Goal: Find contact information: Obtain details needed to contact an individual or organization

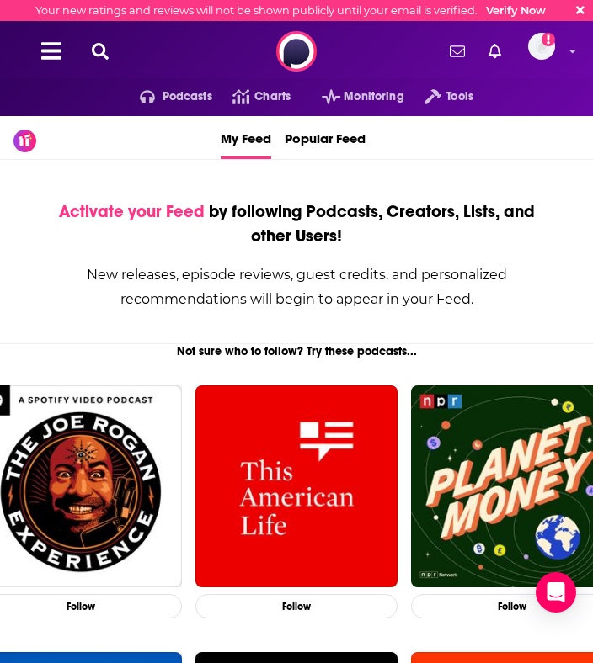
click at [101, 49] on icon at bounding box center [100, 51] width 17 height 17
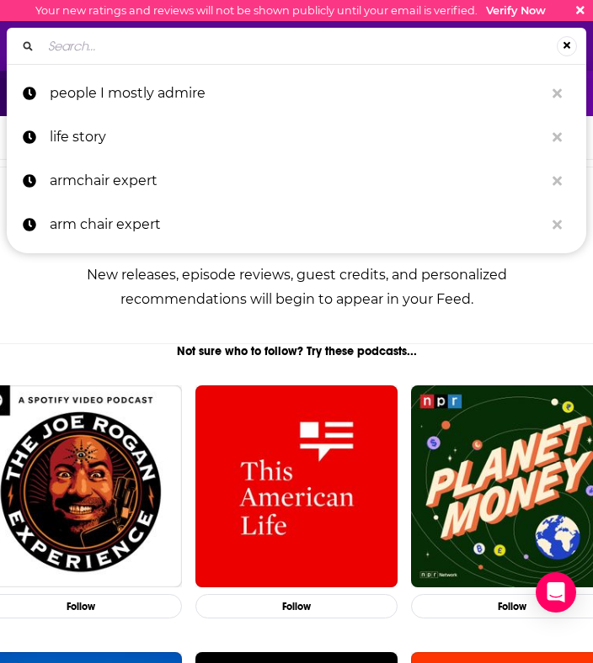
paste input "The [PERSON_NAME] Show"
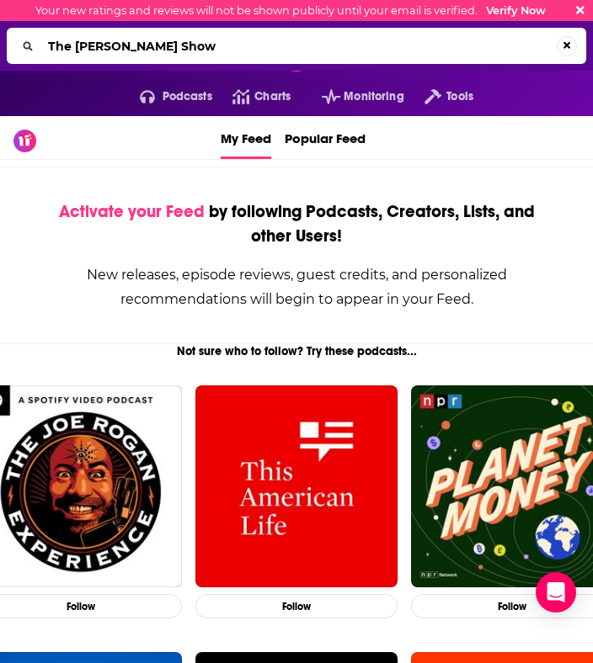
type input "The [PERSON_NAME] Show"
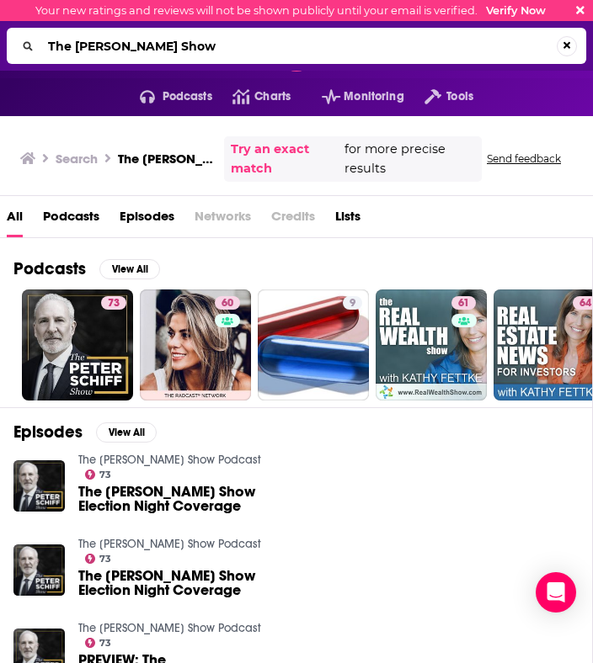
drag, startPoint x: 221, startPoint y: 48, endPoint x: 46, endPoint y: 45, distance: 175.1
click at [46, 45] on input "The [PERSON_NAME] Show" at bounding box center [298, 46] width 515 height 27
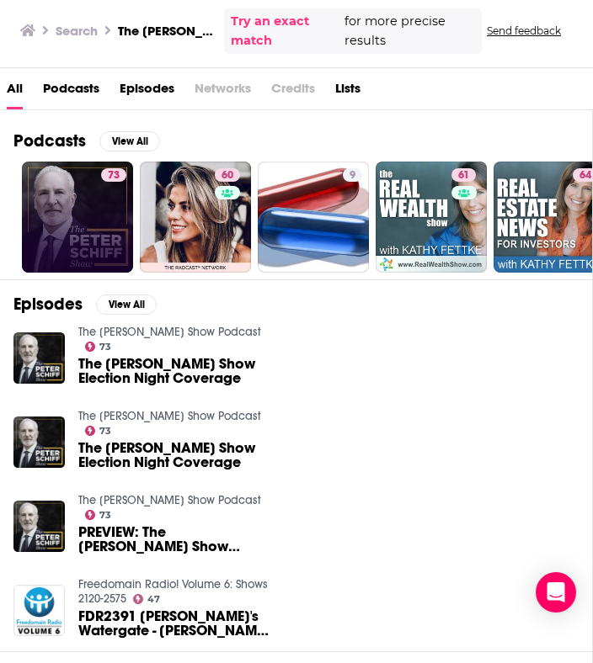
scroll to position [129, 0]
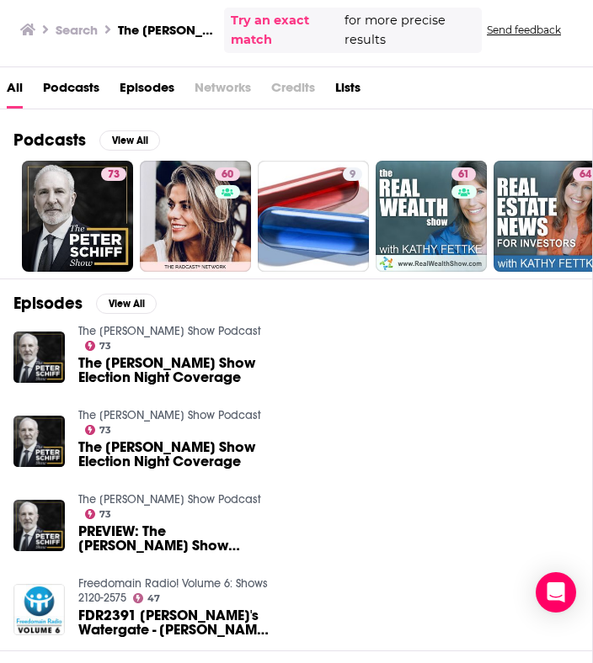
click at [176, 356] on span "The [PERSON_NAME] Show Election Night Coverage" at bounding box center [174, 370] width 192 height 29
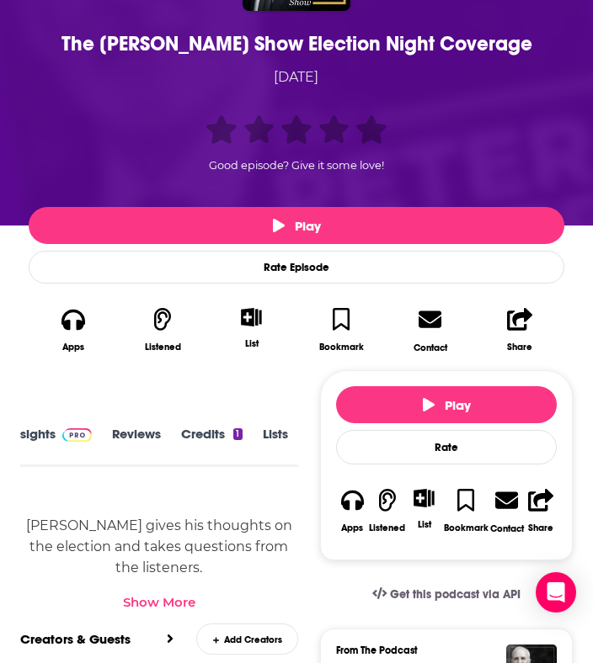
scroll to position [327, 0]
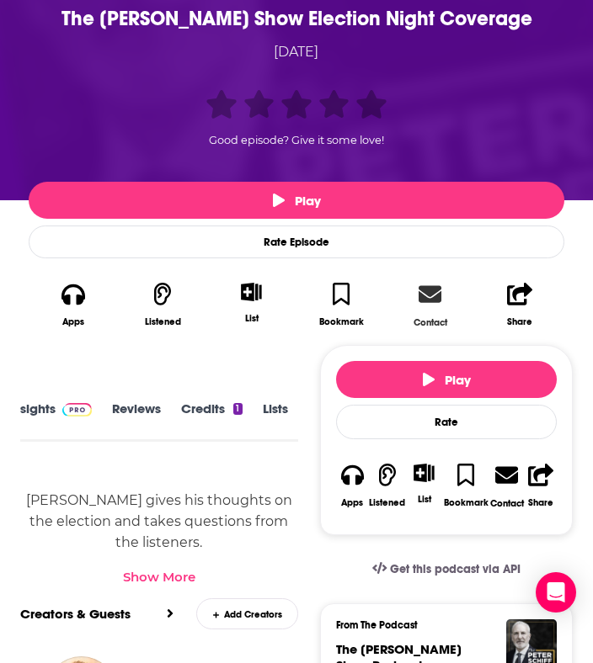
click at [424, 310] on link "Contact" at bounding box center [430, 305] width 89 height 66
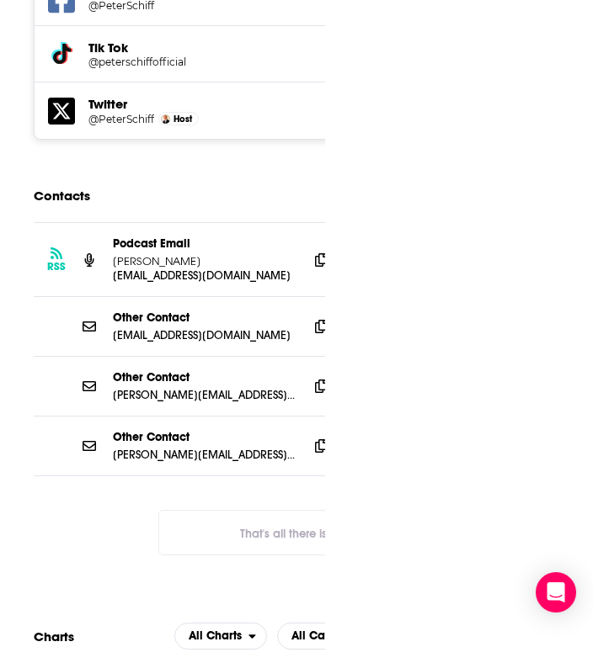
scroll to position [2876, 0]
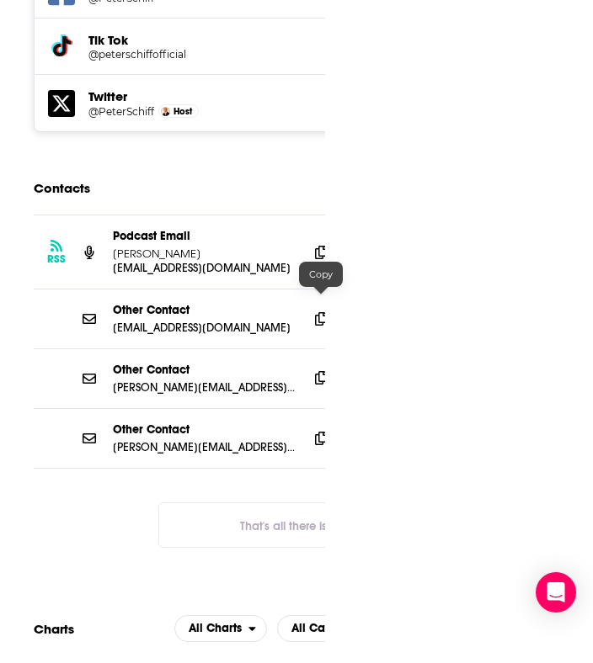
click at [318, 371] on icon at bounding box center [321, 377] width 12 height 13
click at [318, 245] on icon at bounding box center [321, 251] width 12 height 13
click at [317, 431] on icon at bounding box center [321, 437] width 12 height 13
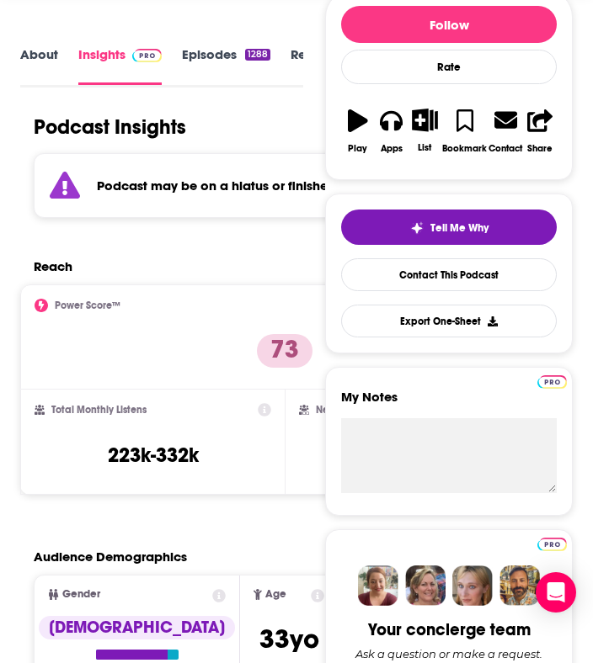
scroll to position [0, 0]
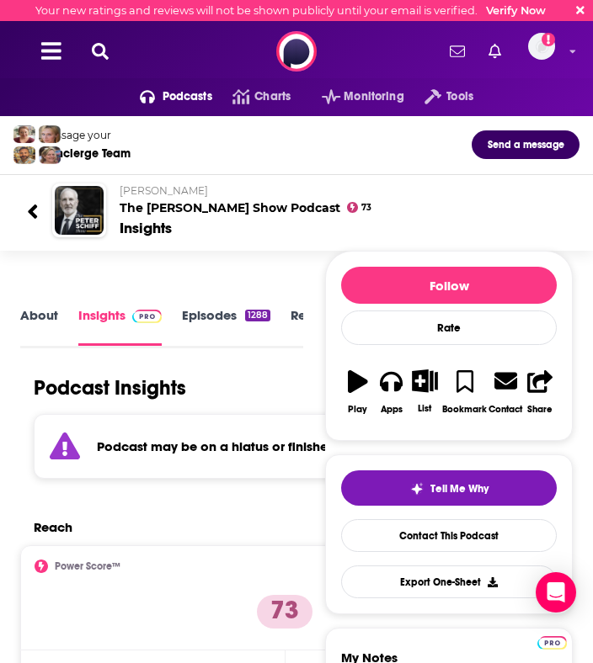
click at [107, 43] on icon at bounding box center [100, 51] width 17 height 17
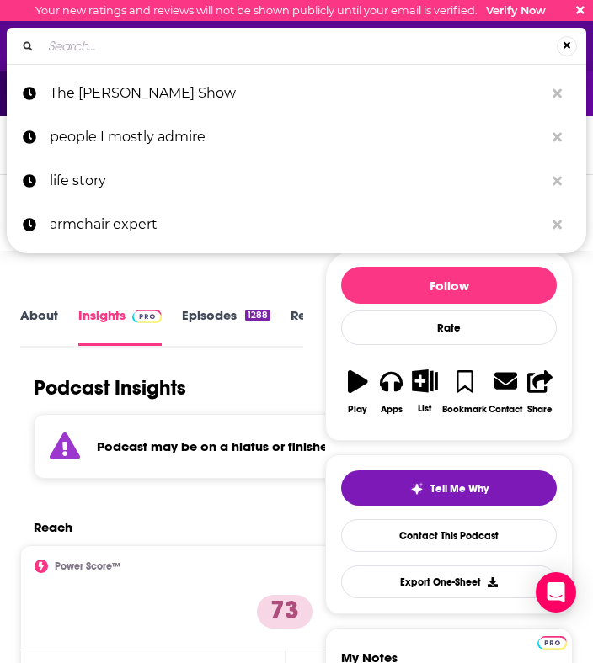
type input "Acquired Podcast"
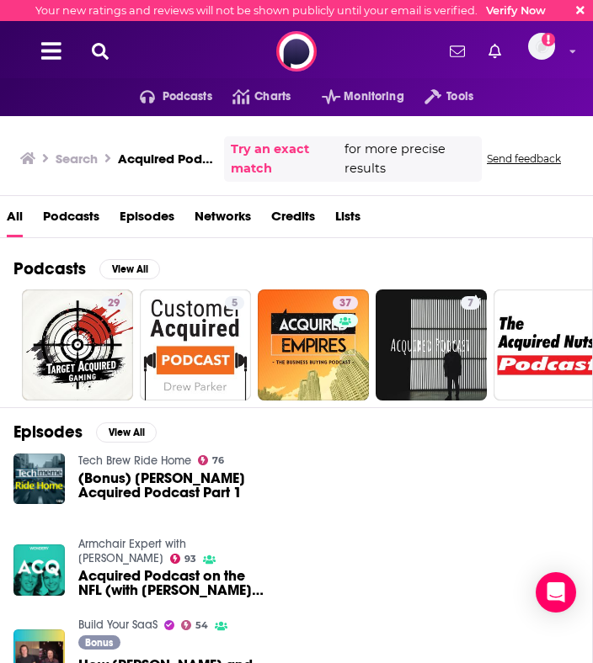
click at [189, 157] on h3 "Acquired Podcast" at bounding box center [167, 159] width 99 height 16
click at [258, 157] on link "Try an exact match" at bounding box center [286, 159] width 110 height 39
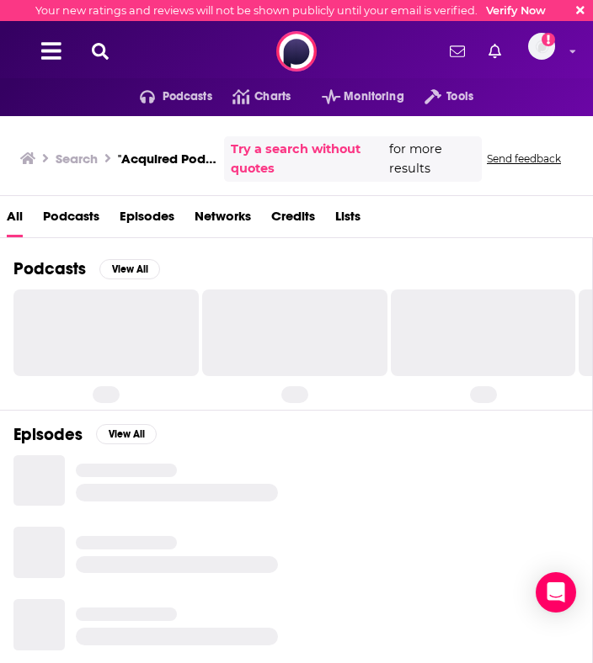
click at [179, 157] on h3 ""Acquired Podcast"" at bounding box center [167, 159] width 99 height 16
click at [82, 157] on h3 "Search" at bounding box center [77, 159] width 42 height 16
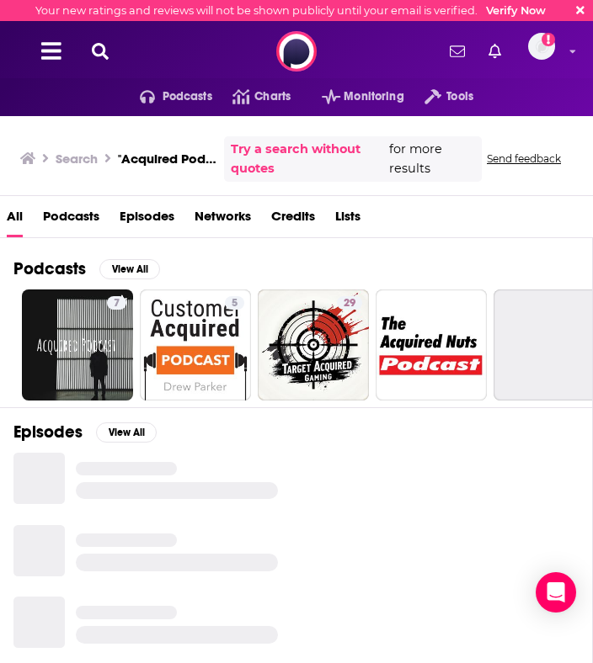
click at [99, 49] on icon at bounding box center [100, 51] width 17 height 17
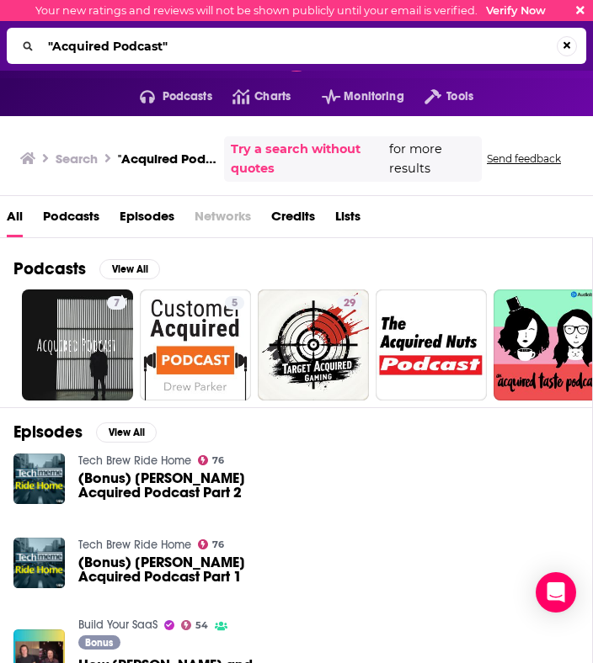
drag, startPoint x: 190, startPoint y: 42, endPoint x: 18, endPoint y: 48, distance: 172.7
click at [18, 48] on div ""Acquired Podcast"" at bounding box center [296, 46] width 579 height 36
drag, startPoint x: 168, startPoint y: 45, endPoint x: 6, endPoint y: 44, distance: 162.5
click at [6, 44] on div ""Acquired Podcast"Acquired" at bounding box center [296, 46] width 593 height 50
type input "Acquired"
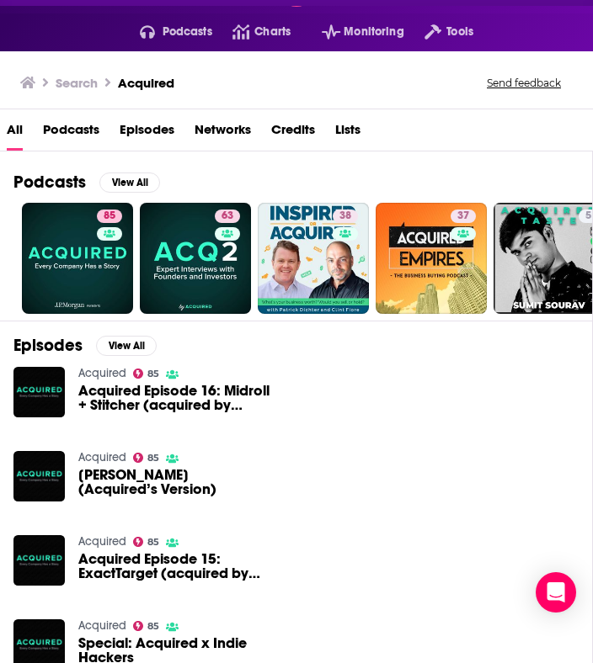
scroll to position [72, 0]
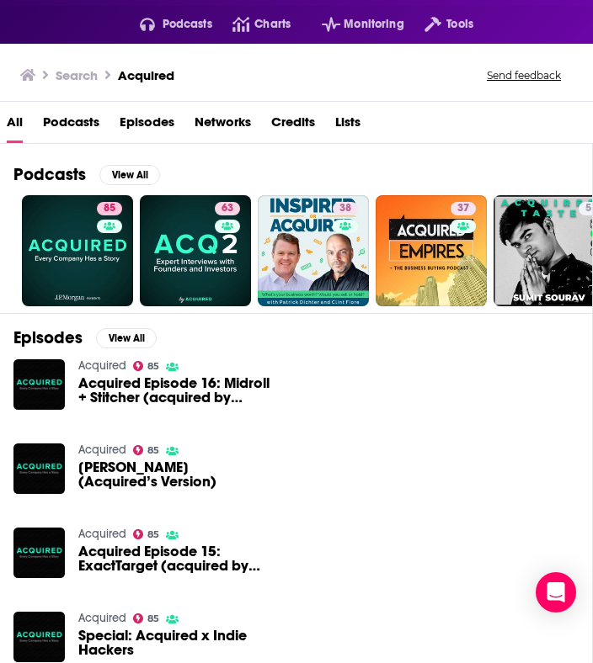
click at [132, 393] on span "Acquired Episode 16: Midroll + Stitcher (acquired by Scripps)" at bounding box center [174, 390] width 192 height 29
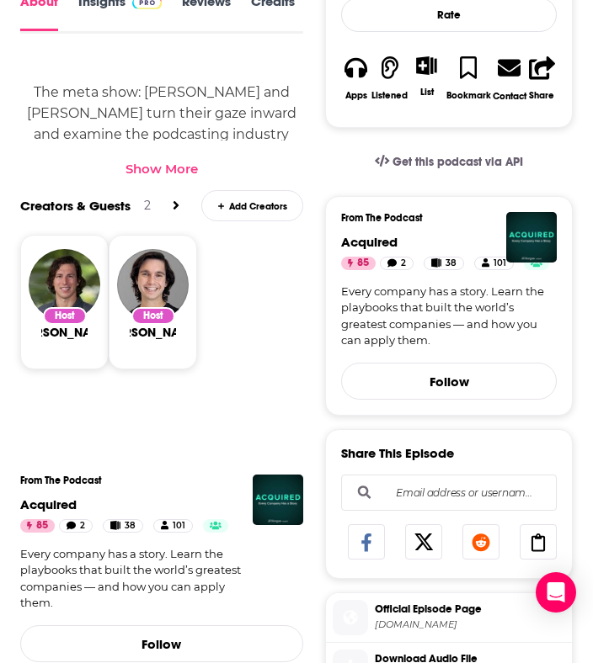
scroll to position [596, 0]
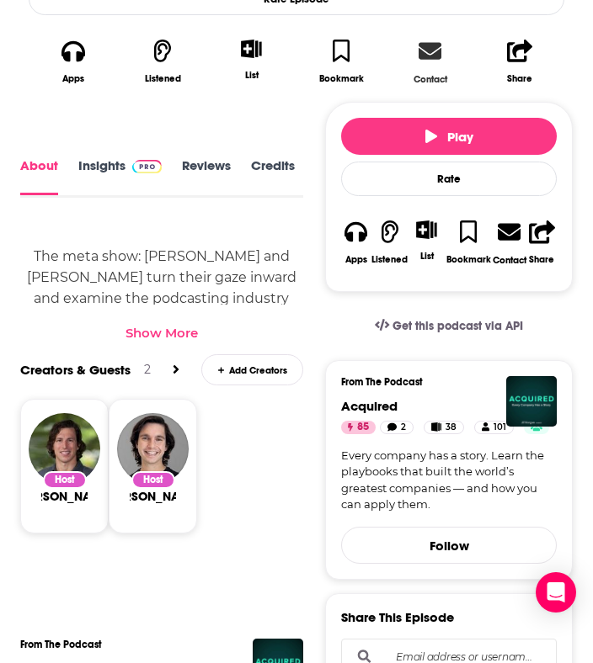
click at [421, 62] on link "Contact" at bounding box center [430, 62] width 89 height 66
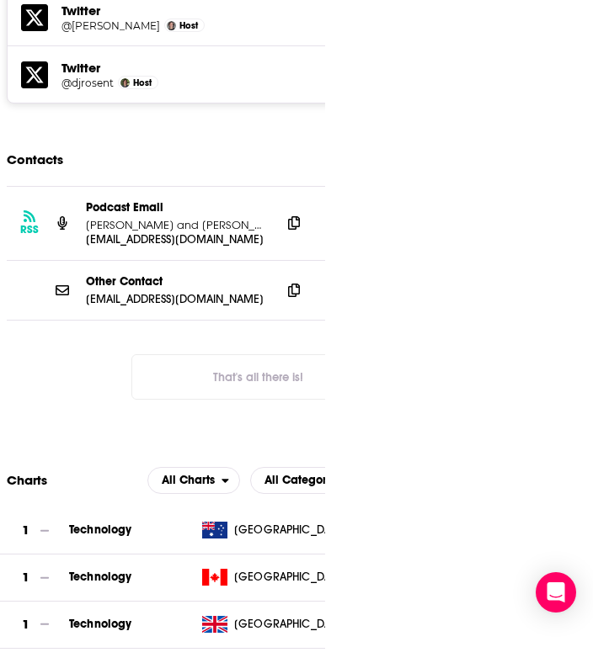
scroll to position [2680, 0]
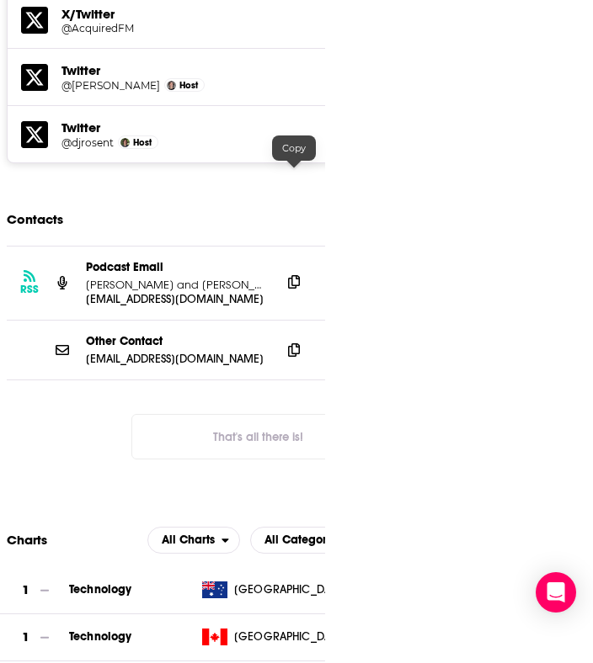
click at [290, 275] on icon at bounding box center [294, 281] width 12 height 13
click at [296, 343] on icon at bounding box center [294, 349] width 12 height 13
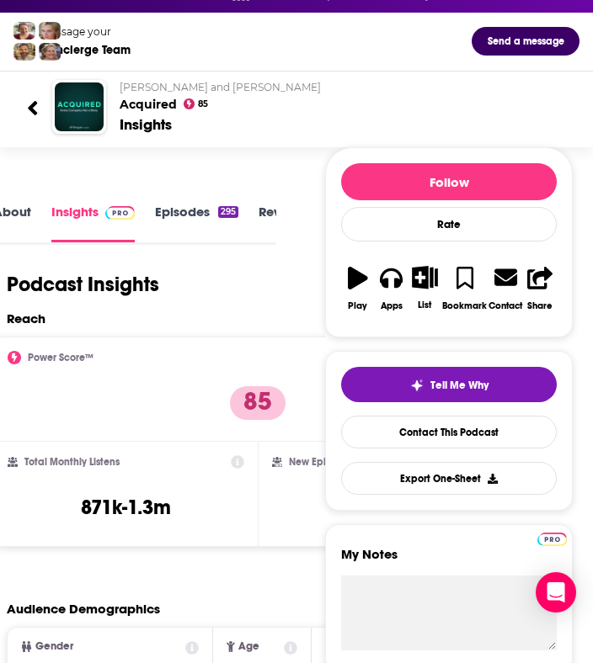
scroll to position [0, 0]
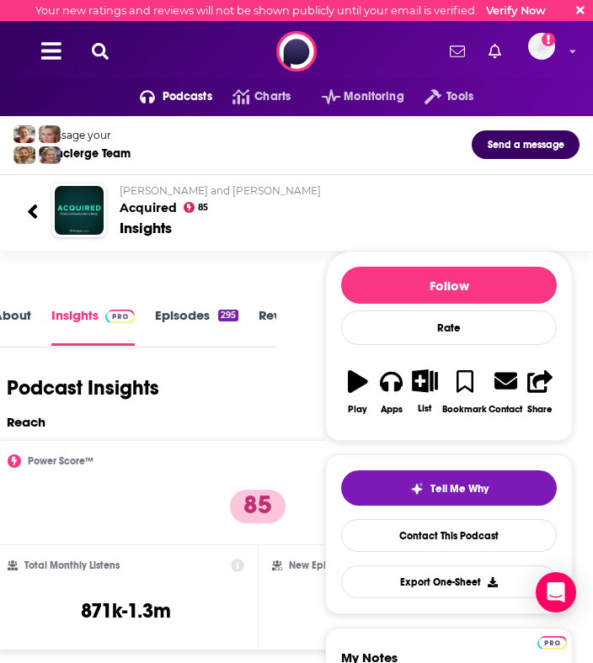
click at [98, 45] on icon at bounding box center [100, 51] width 17 height 17
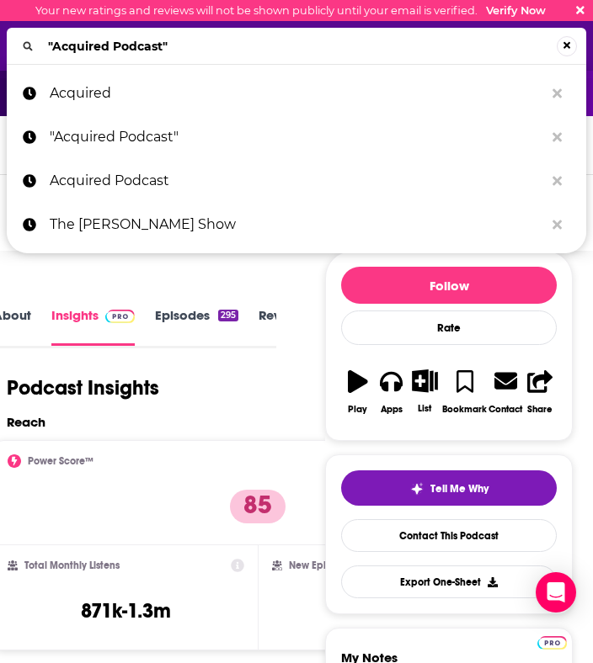
drag, startPoint x: 186, startPoint y: 45, endPoint x: 9, endPoint y: 40, distance: 176.9
click at [9, 40] on div ""Acquired Podcast"" at bounding box center [296, 46] width 579 height 36
type input "The [PERSON_NAME] Show"
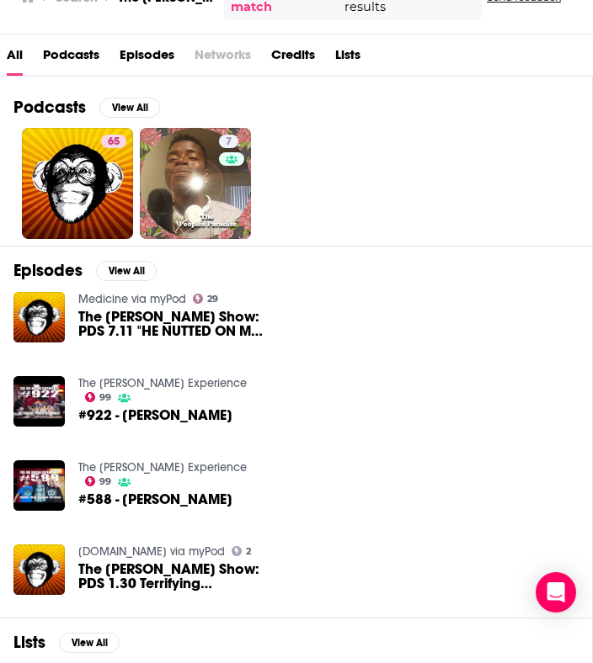
scroll to position [163, 0]
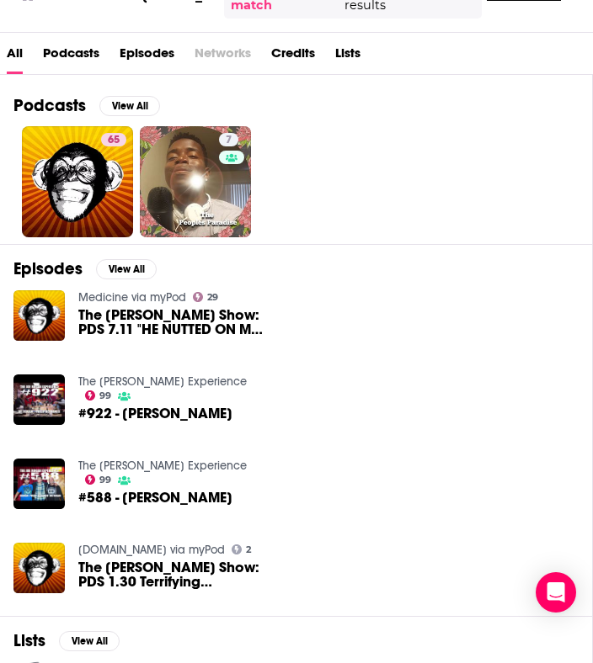
click at [152, 319] on span "The [PERSON_NAME] Show: PDS 7.11 "HE NUTTED ON MY LEG!" Disgusting Philly Man C…" at bounding box center [174, 322] width 192 height 29
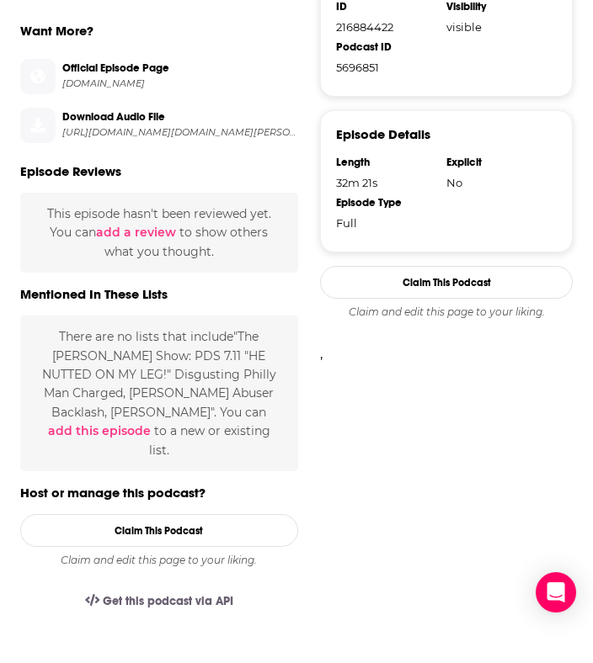
scroll to position [552, 0]
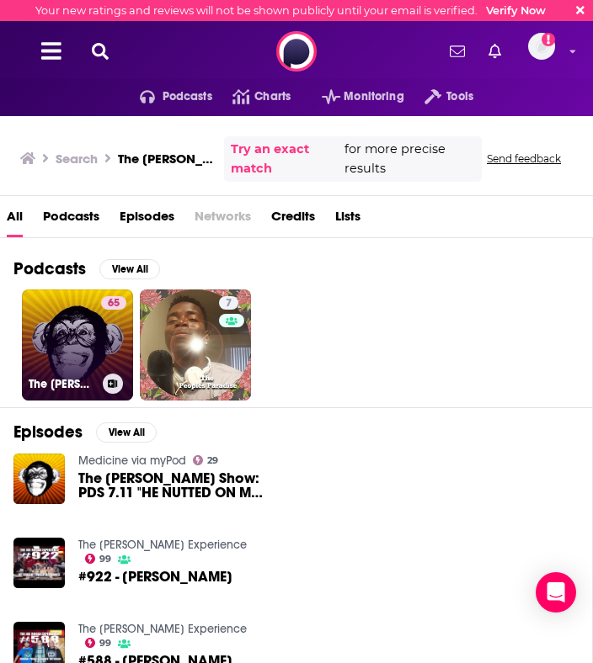
click at [98, 328] on link "65 The [PERSON_NAME] Show" at bounding box center [77, 345] width 111 height 111
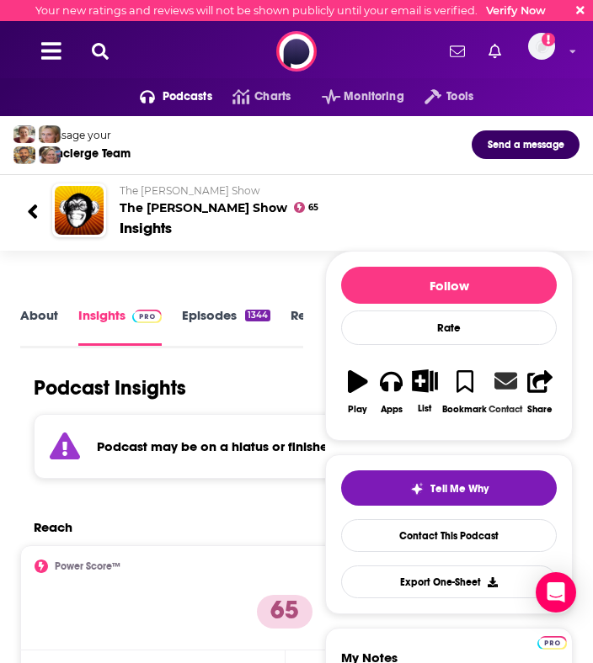
click at [508, 370] on icon at bounding box center [505, 381] width 23 height 23
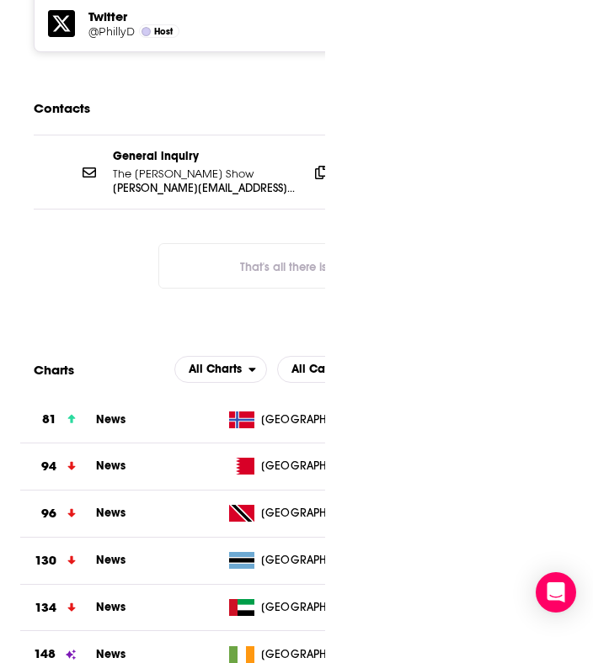
scroll to position [0, 27]
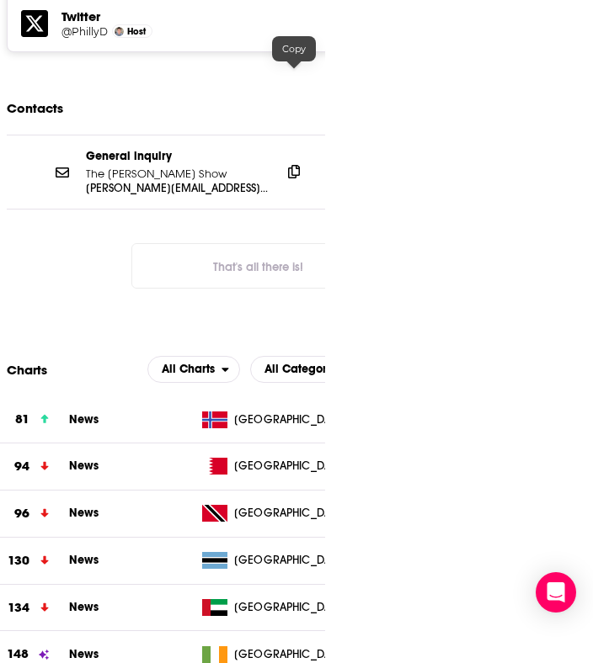
click at [290, 165] on icon at bounding box center [294, 171] width 12 height 13
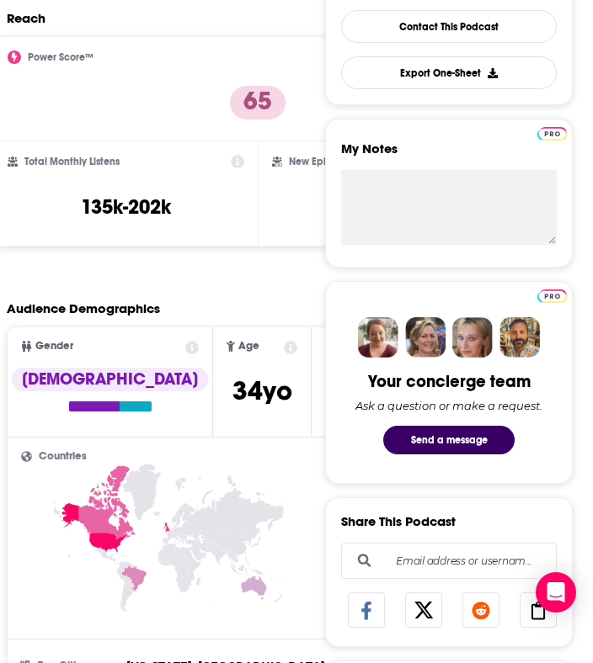
scroll to position [0, 0]
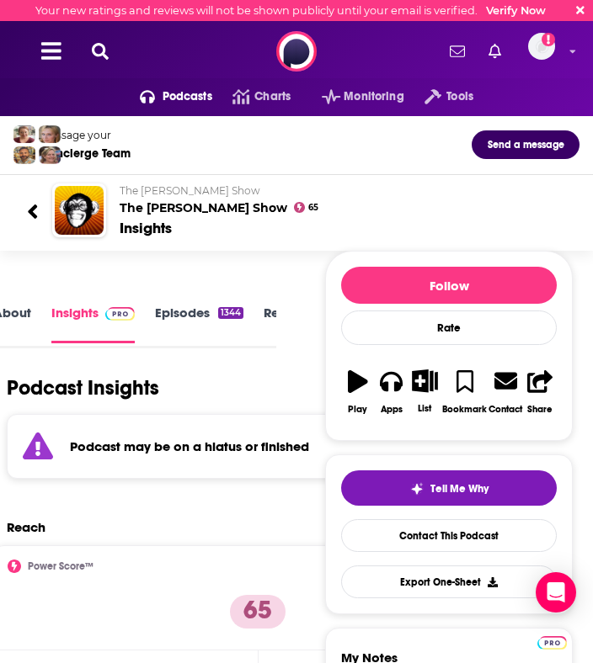
click at [101, 53] on icon at bounding box center [100, 51] width 17 height 17
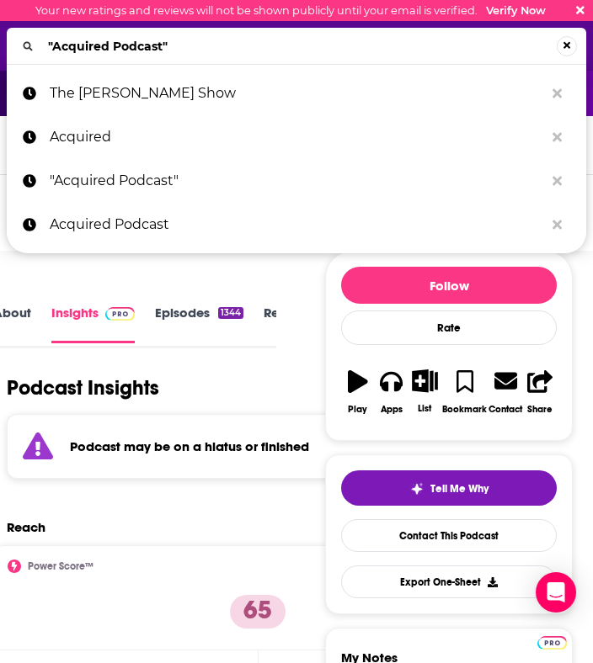
drag, startPoint x: 185, startPoint y: 51, endPoint x: 36, endPoint y: 50, distance: 149.0
click at [36, 50] on div ""Acquired Podcast"" at bounding box center [296, 46] width 579 height 36
type input "The [PERSON_NAME] Show"
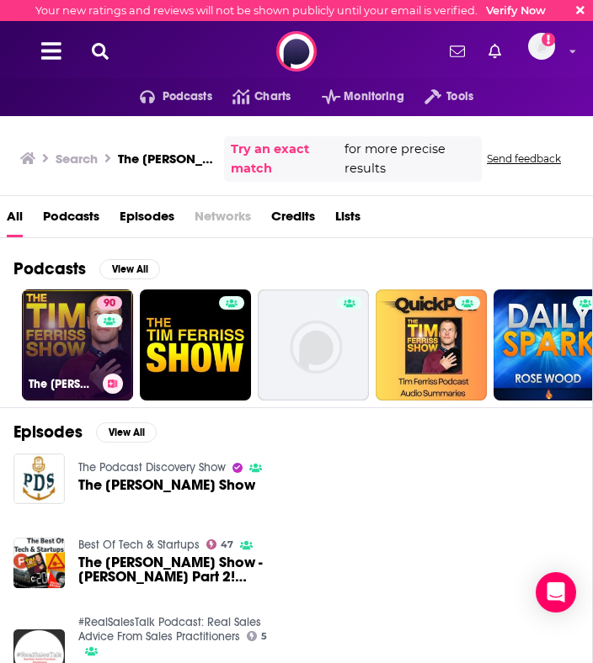
click at [97, 345] on div "90" at bounding box center [111, 334] width 29 height 77
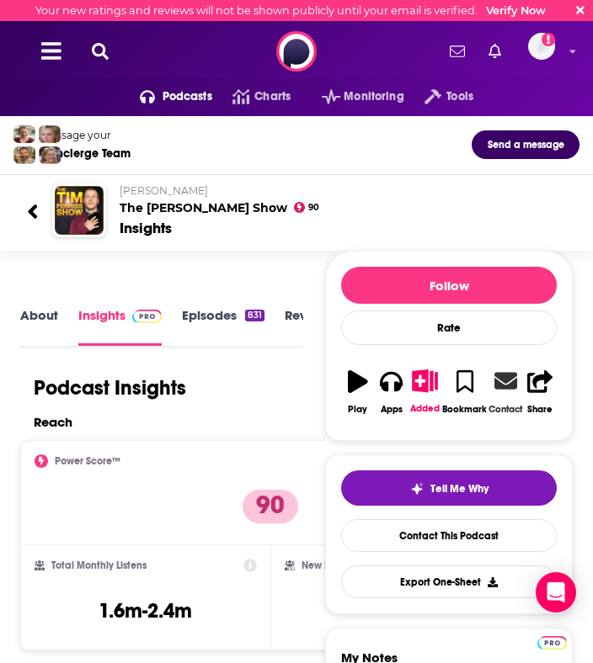
click at [505, 380] on icon at bounding box center [505, 381] width 23 height 17
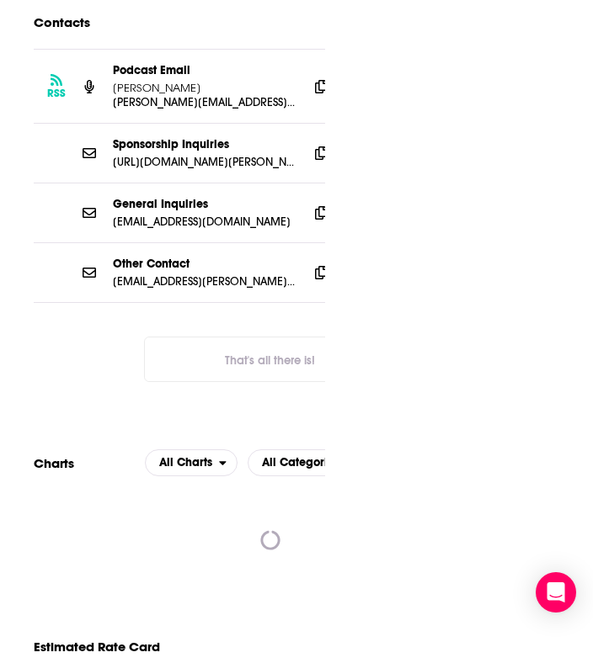
scroll to position [0, 27]
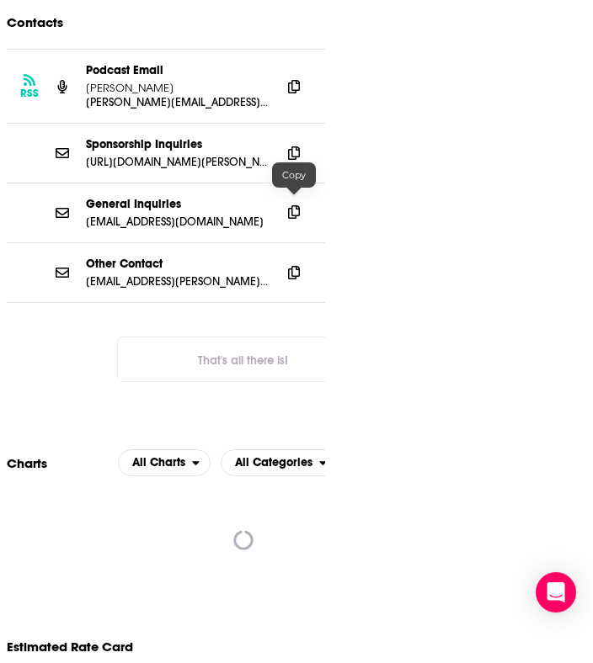
click at [295, 207] on icon at bounding box center [294, 211] width 12 height 13
click at [297, 265] on icon at bounding box center [294, 271] width 12 height 13
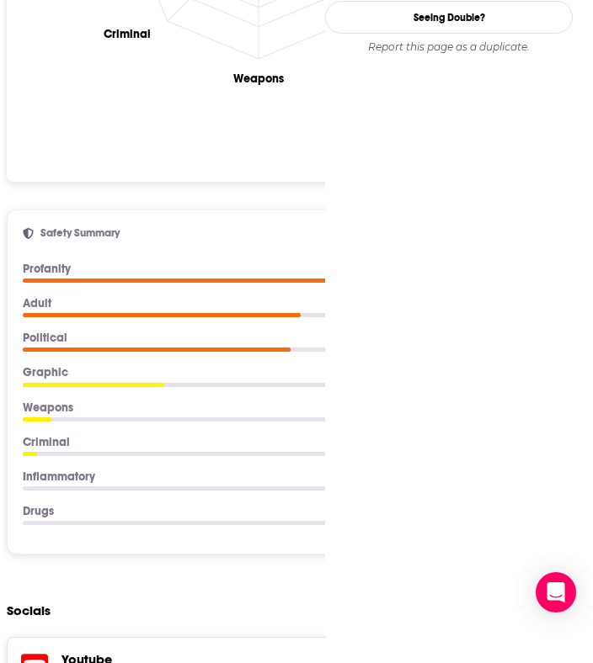
scroll to position [0, 0]
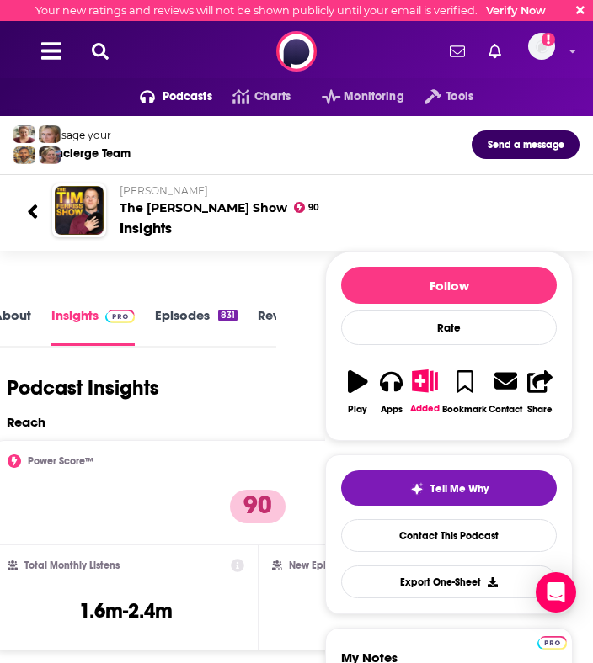
click at [96, 46] on icon at bounding box center [100, 51] width 17 height 17
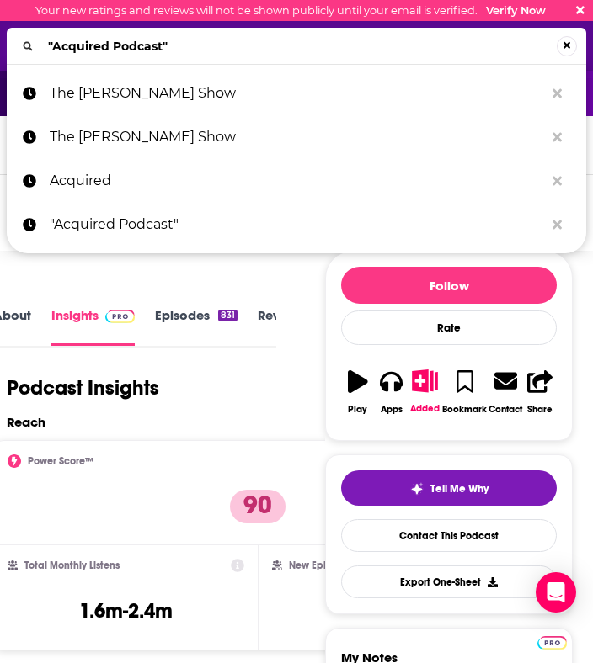
drag, startPoint x: 182, startPoint y: 50, endPoint x: 31, endPoint y: 46, distance: 150.7
click at [31, 46] on div ""Acquired Podcast"" at bounding box center [296, 46] width 579 height 36
type input "Full Send Podcast"
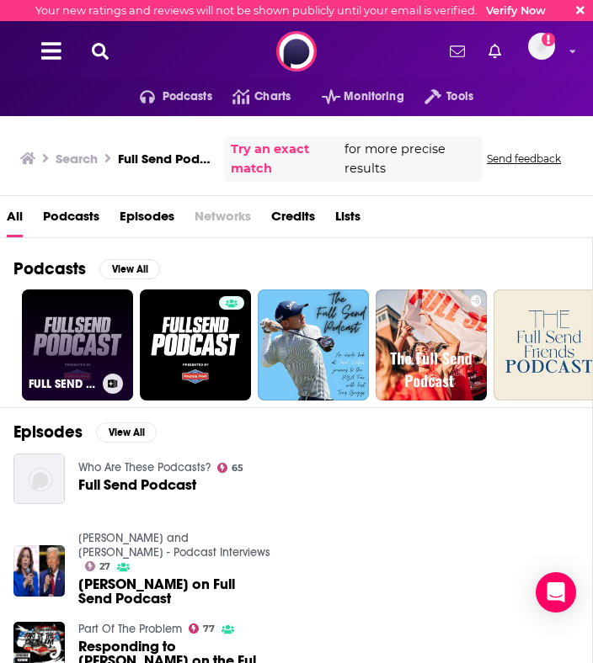
click at [102, 322] on link "FULL SEND PODCAST" at bounding box center [77, 345] width 111 height 111
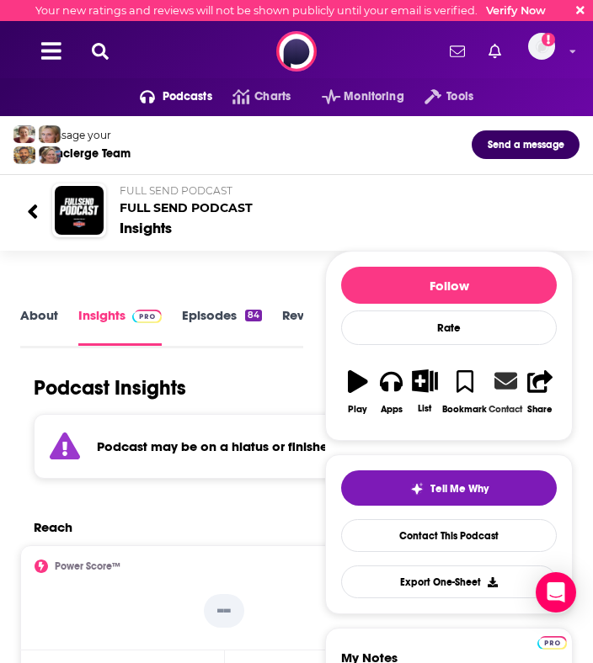
click at [508, 390] on icon at bounding box center [505, 381] width 23 height 17
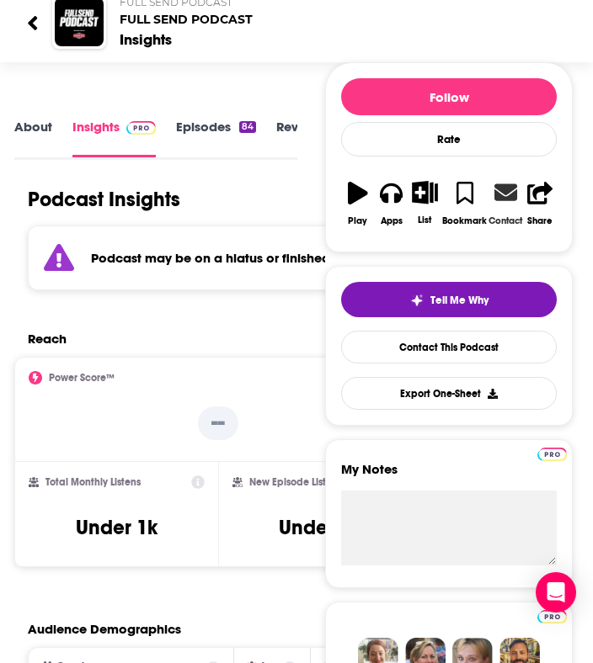
scroll to position [207, 0]
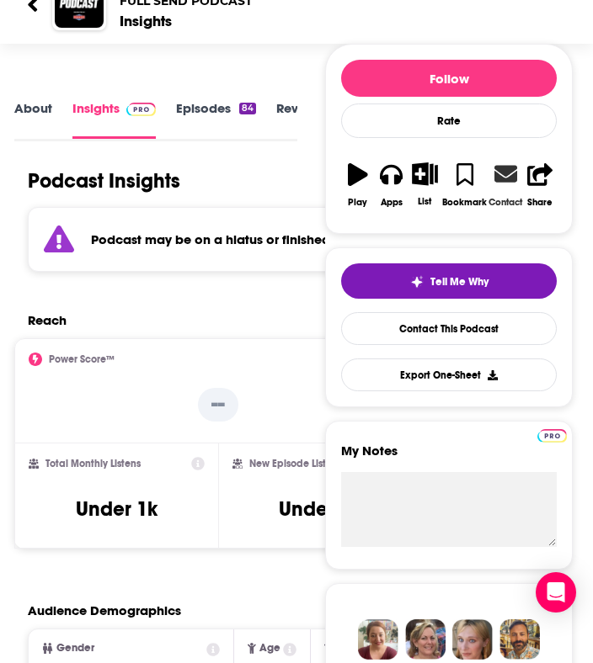
click at [498, 171] on icon at bounding box center [505, 174] width 23 height 17
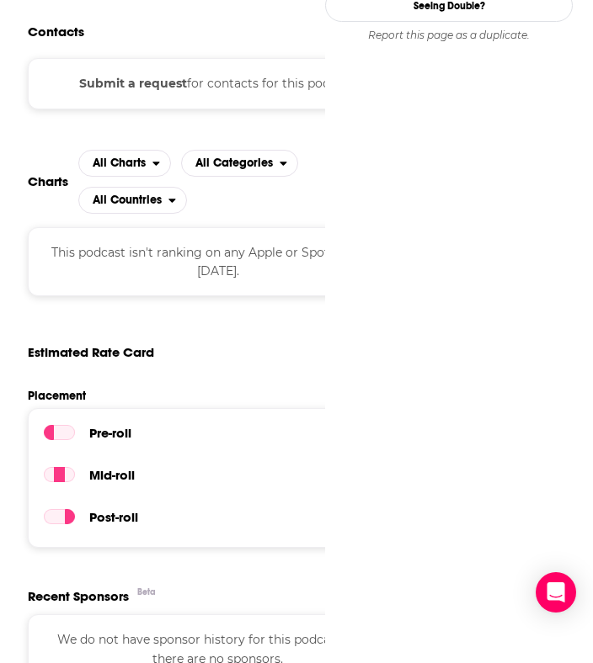
click at [199, 87] on div "Submit a request for contacts for this podcast." at bounding box center [218, 83] width 380 height 51
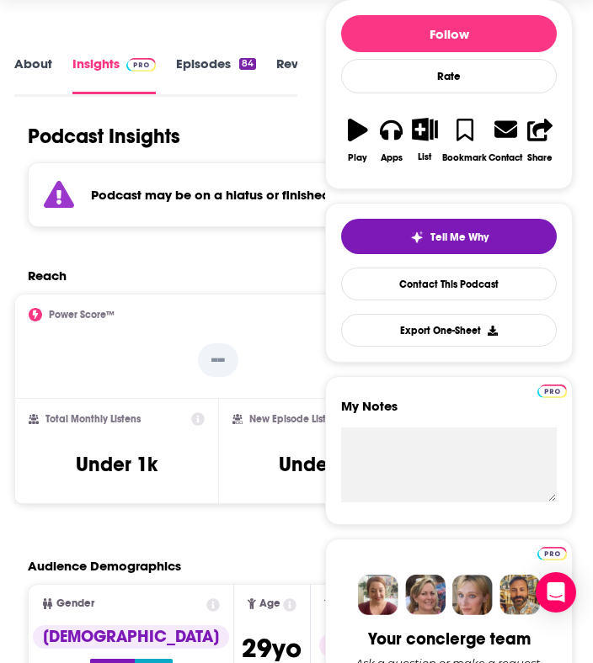
scroll to position [0, 0]
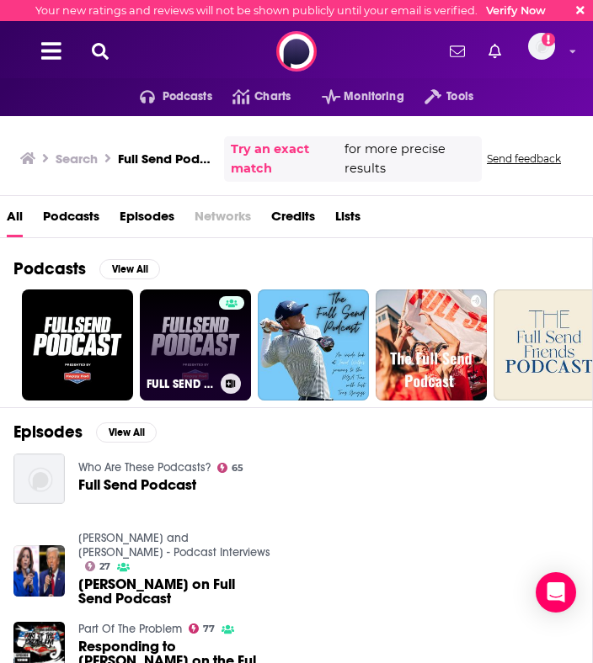
click at [177, 331] on link "FULL SEND PODCAST" at bounding box center [195, 345] width 111 height 111
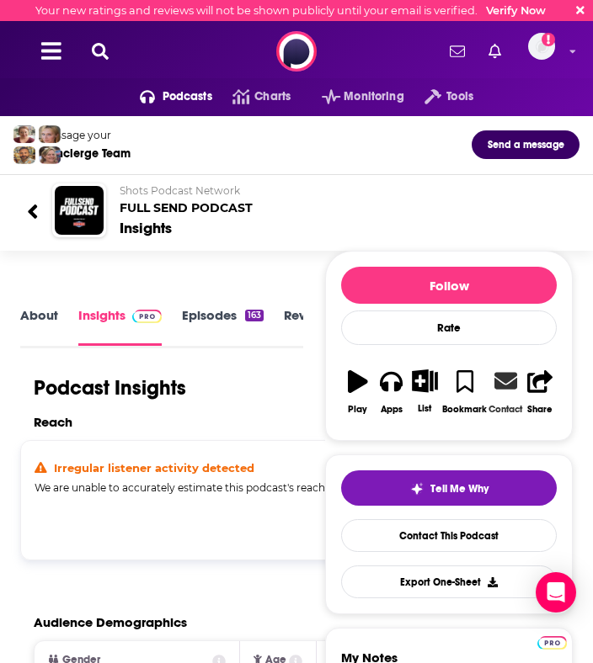
click at [498, 386] on icon at bounding box center [505, 381] width 23 height 17
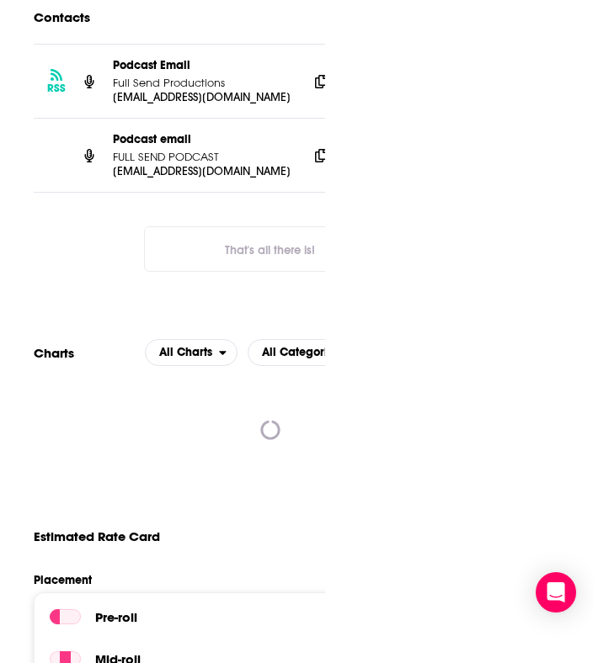
scroll to position [0, 27]
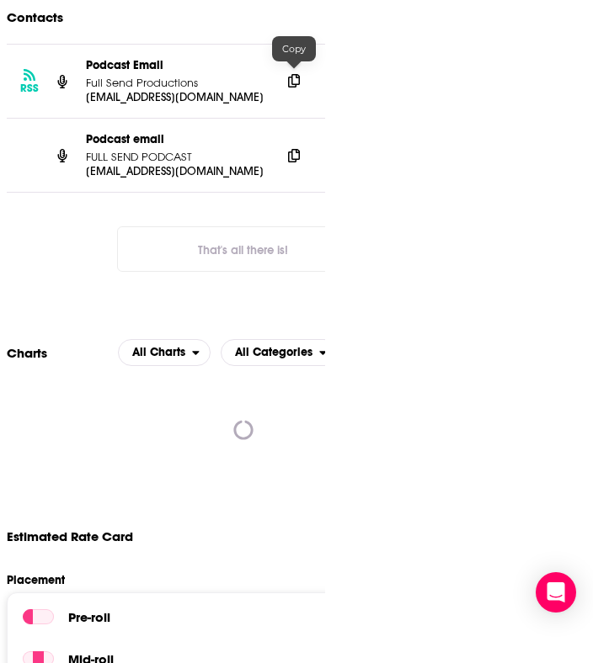
click at [295, 80] on icon at bounding box center [294, 80] width 12 height 13
click at [295, 149] on icon at bounding box center [294, 154] width 12 height 13
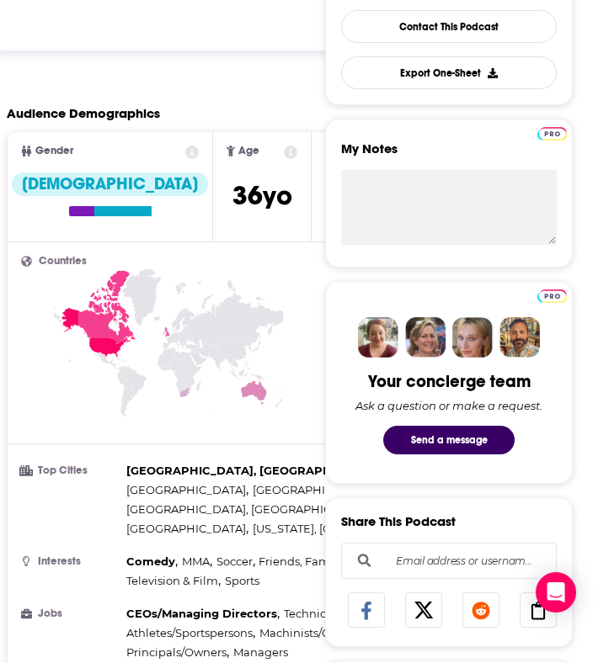
scroll to position [0, 0]
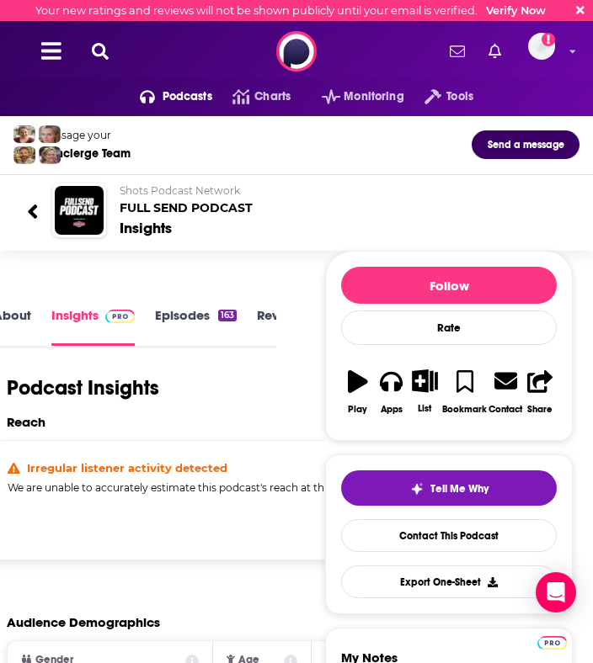
click at [104, 51] on icon at bounding box center [100, 51] width 17 height 17
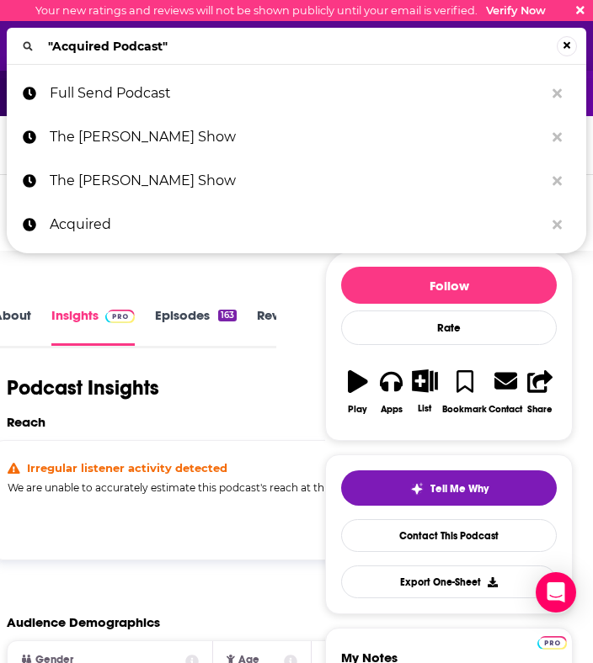
drag, startPoint x: 177, startPoint y: 43, endPoint x: 24, endPoint y: 44, distance: 152.4
click at [24, 44] on div ""Acquired Podcast"" at bounding box center [296, 46] width 579 height 36
type input "How Leaders Lead"
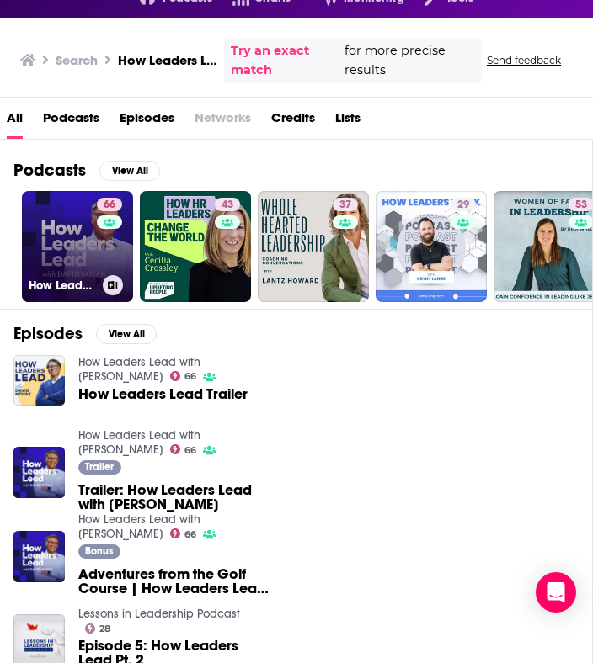
scroll to position [109, 0]
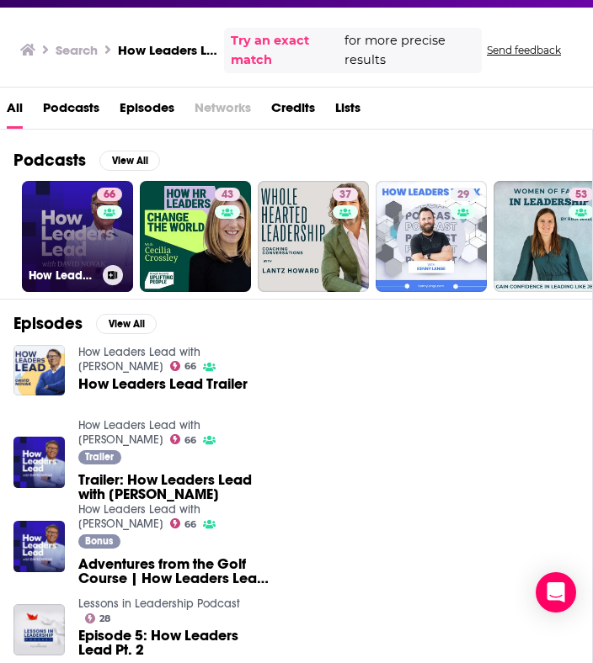
click at [72, 223] on link "66 How Leaders Lead with [PERSON_NAME]" at bounding box center [77, 236] width 111 height 111
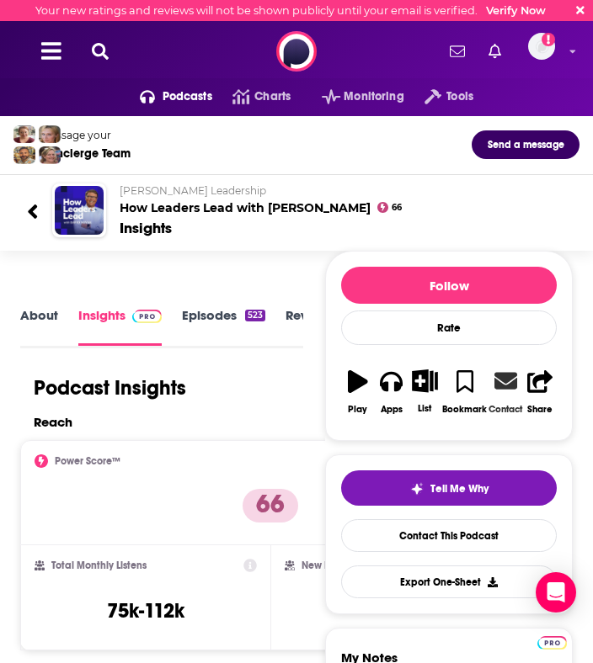
click at [507, 385] on icon at bounding box center [505, 381] width 23 height 17
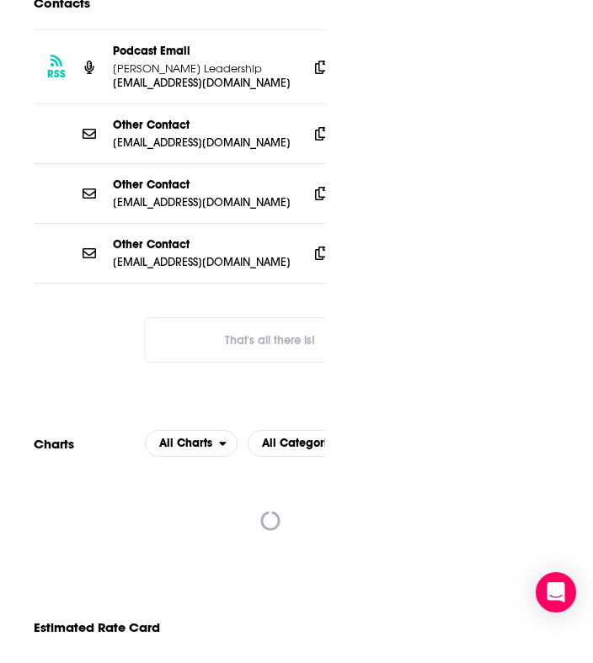
scroll to position [0, 27]
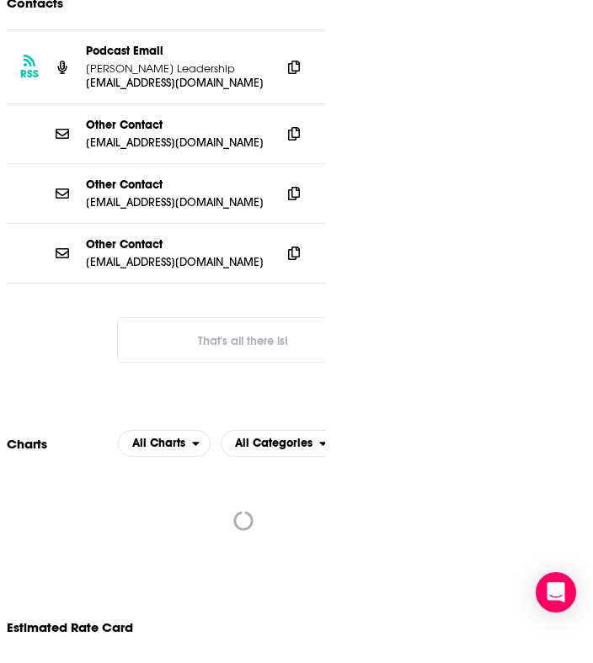
click at [292, 73] on icon at bounding box center [294, 66] width 12 height 13
click at [287, 142] on span at bounding box center [293, 132] width 25 height 25
click at [301, 262] on span at bounding box center [293, 252] width 25 height 25
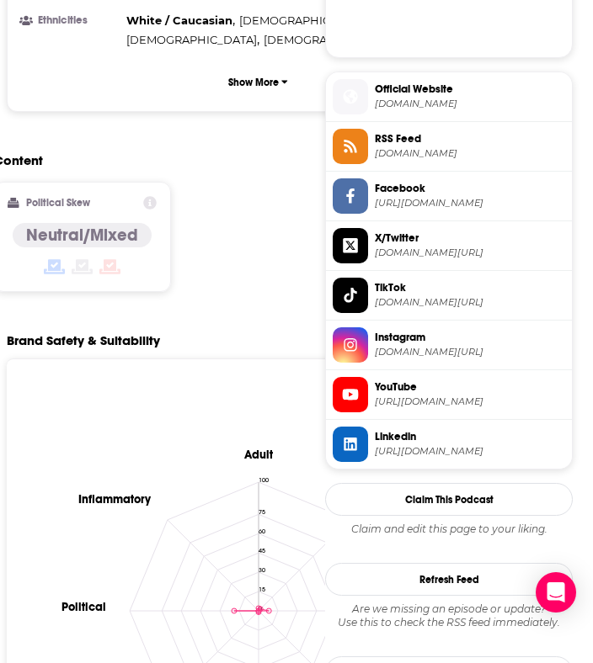
scroll to position [0, 0]
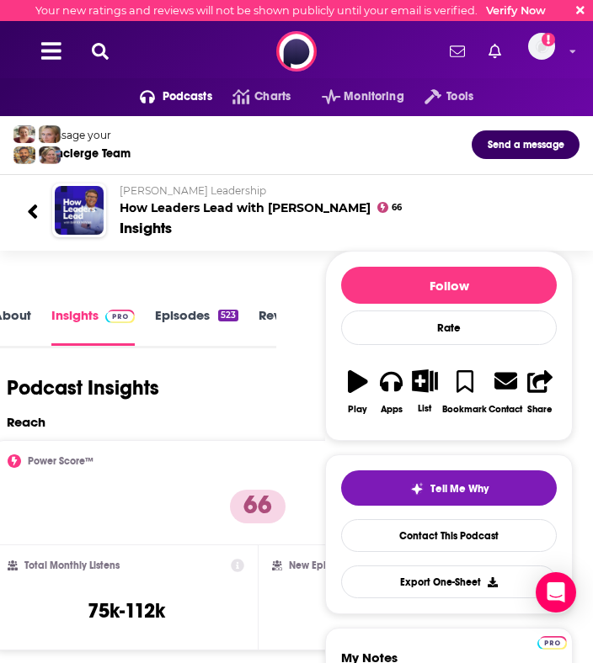
click at [104, 53] on icon at bounding box center [100, 51] width 17 height 17
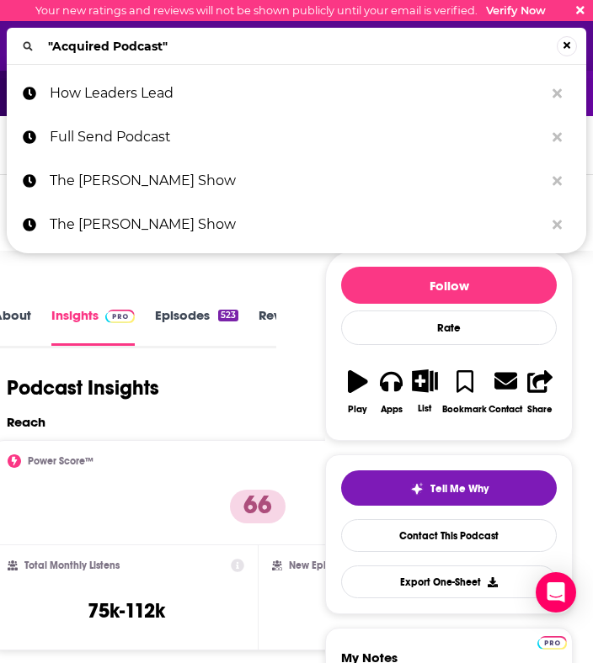
drag, startPoint x: 183, startPoint y: 45, endPoint x: 26, endPoint y: 44, distance: 156.6
click at [27, 45] on div ""Acquired Podcast"" at bounding box center [296, 46] width 579 height 36
type input "3 Takeaways with [PERSON_NAME]"
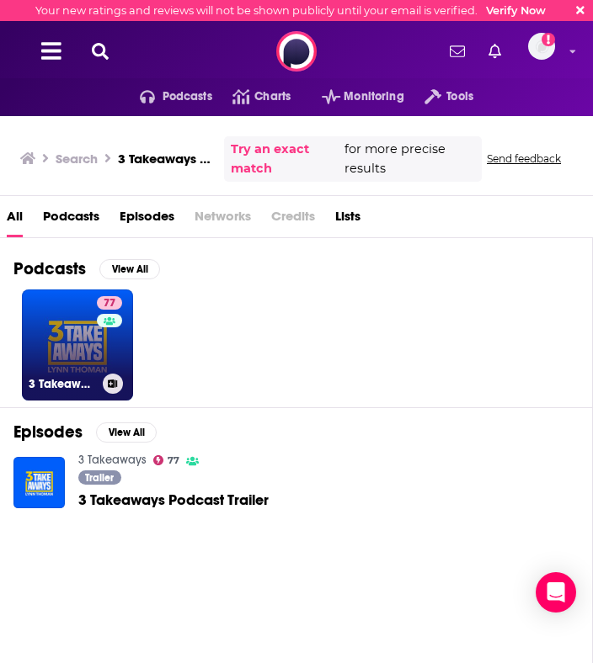
click at [49, 335] on link "77 3 Takeaways" at bounding box center [77, 345] width 111 height 111
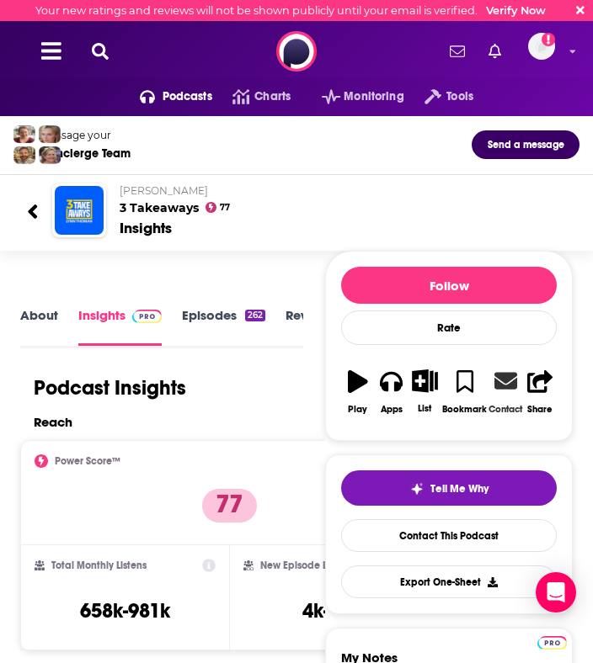
click at [497, 396] on link "Contact" at bounding box center [504, 392] width 35 height 66
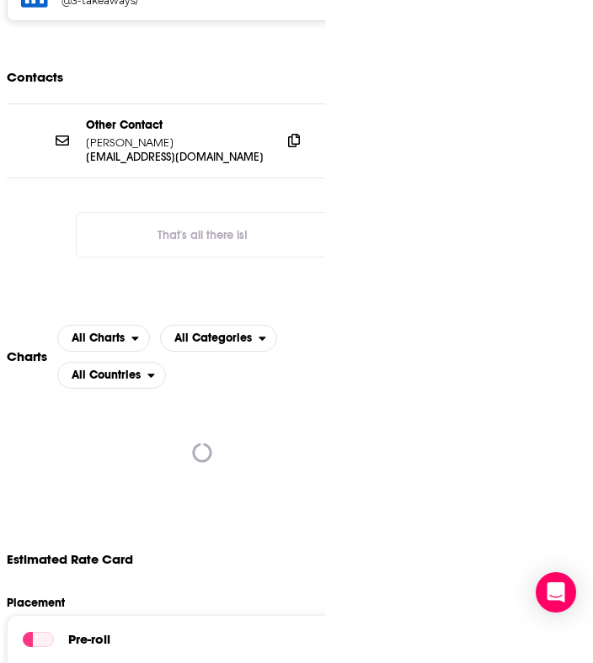
scroll to position [2730, 0]
click at [294, 133] on icon at bounding box center [294, 139] width 12 height 13
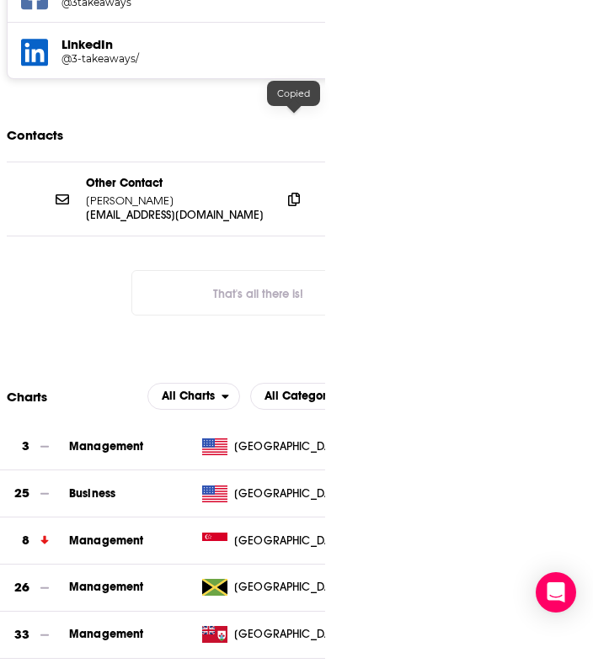
scroll to position [2774, 0]
